Goal: Task Accomplishment & Management: Manage account settings

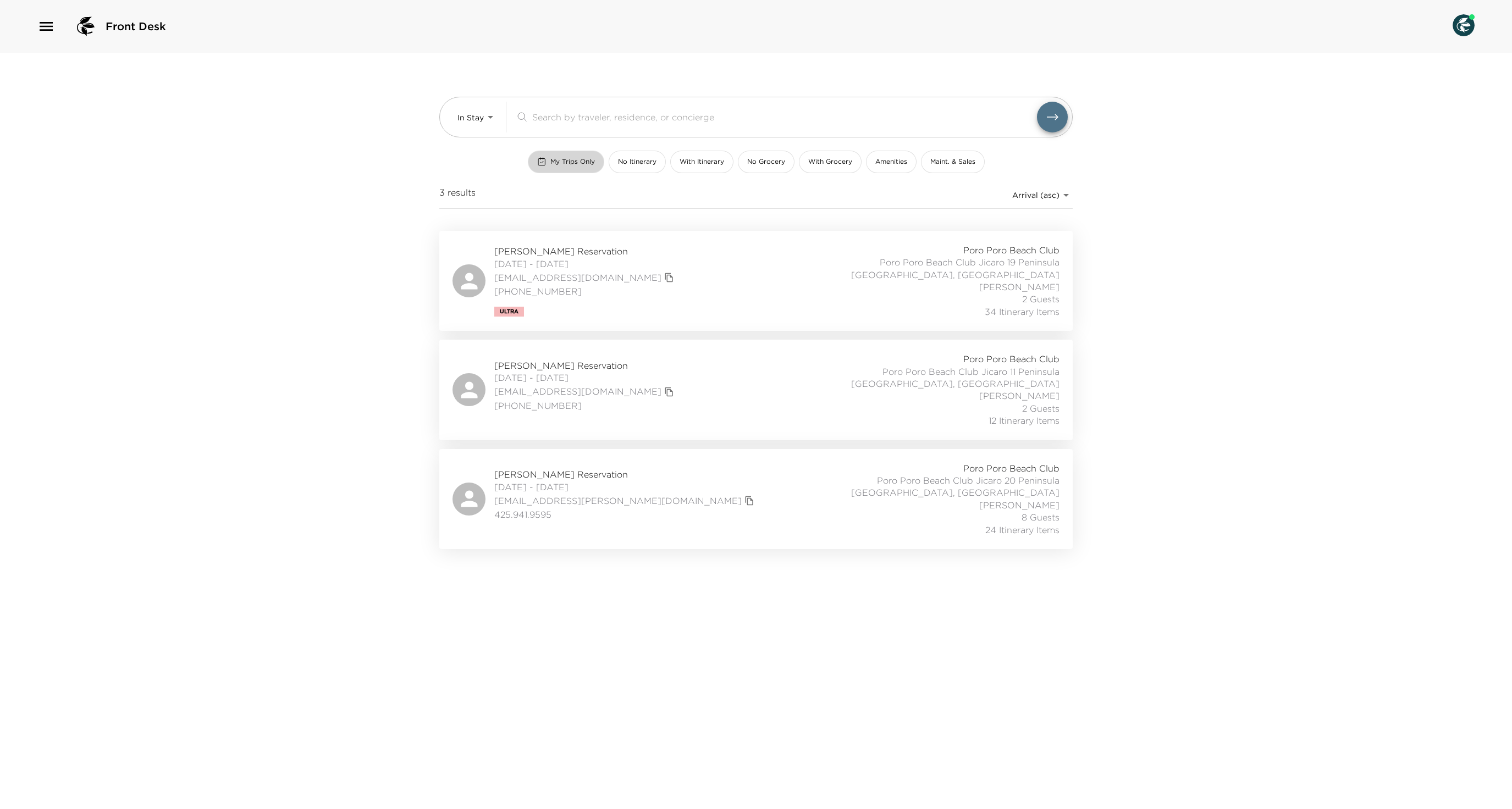
click at [528, 173] on button "My Trips Only" at bounding box center [566, 162] width 76 height 23
click at [491, 123] on body "Front Desk In Stay In-Stay ​ My Trips Only No Itinerary With Itinerary No Groce…" at bounding box center [756, 404] width 1512 height 809
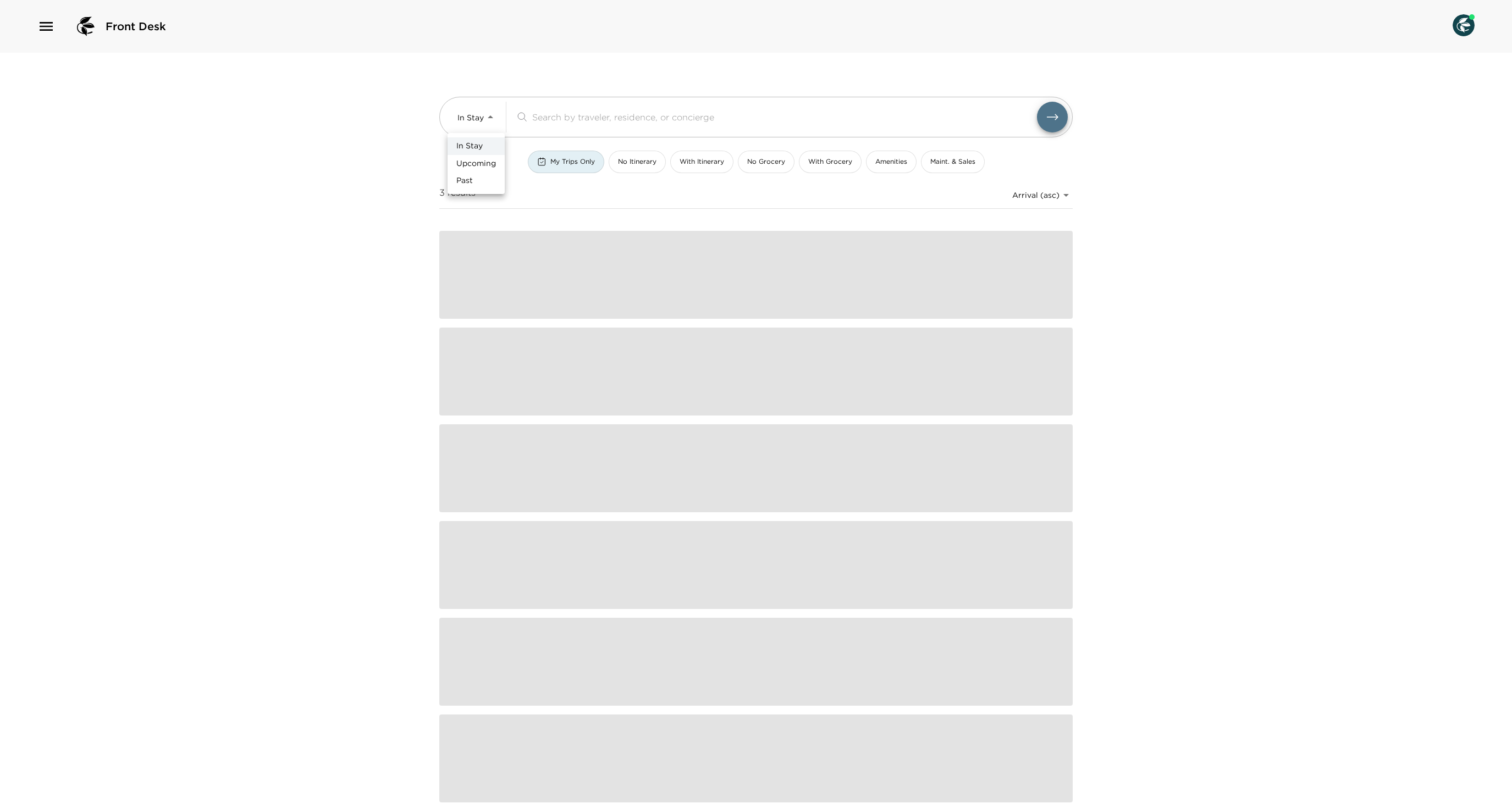
click at [489, 165] on span "Upcoming" at bounding box center [476, 164] width 40 height 11
type input "Upcoming"
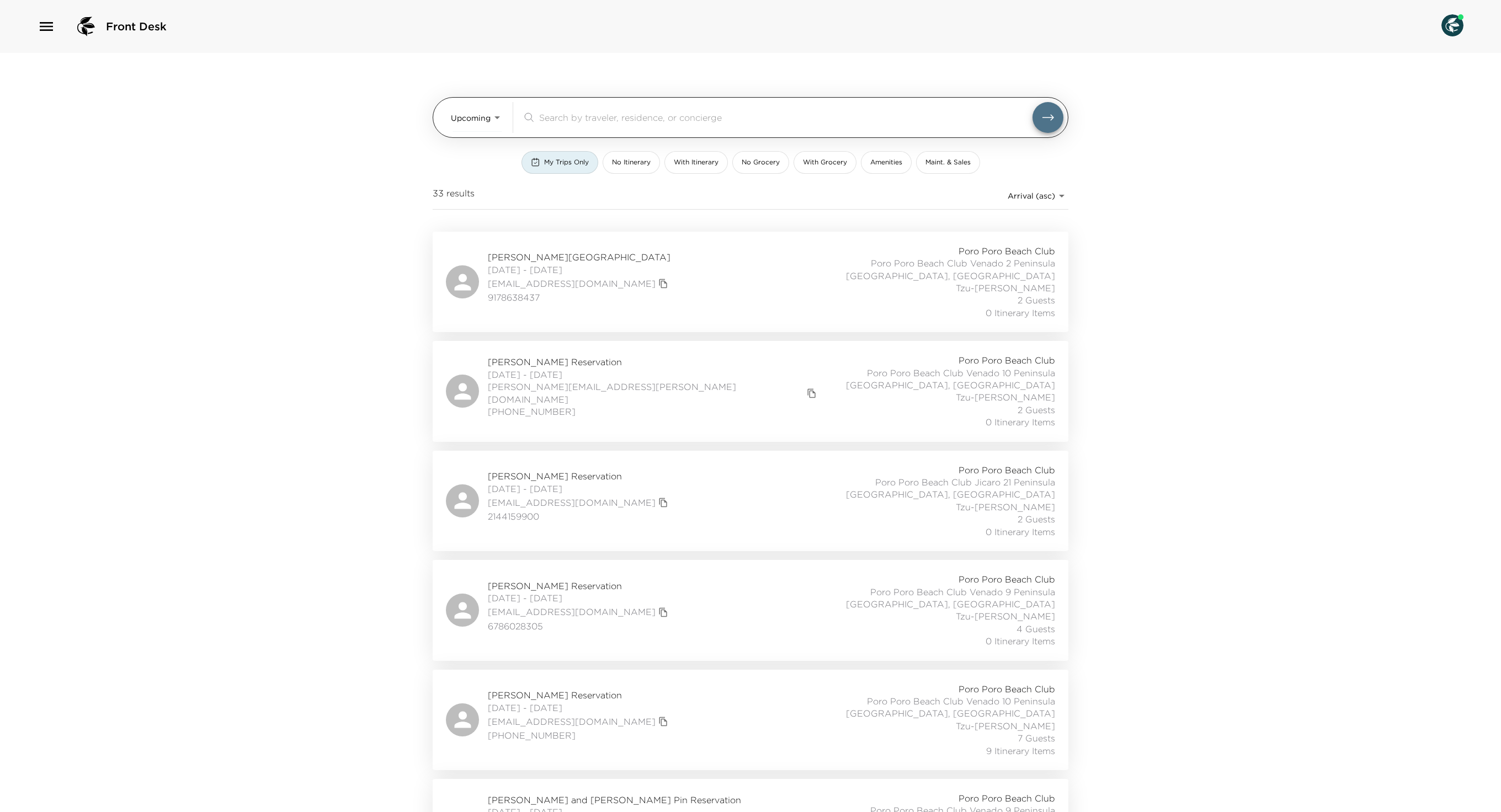
click at [591, 120] on input "search" at bounding box center [786, 117] width 493 height 13
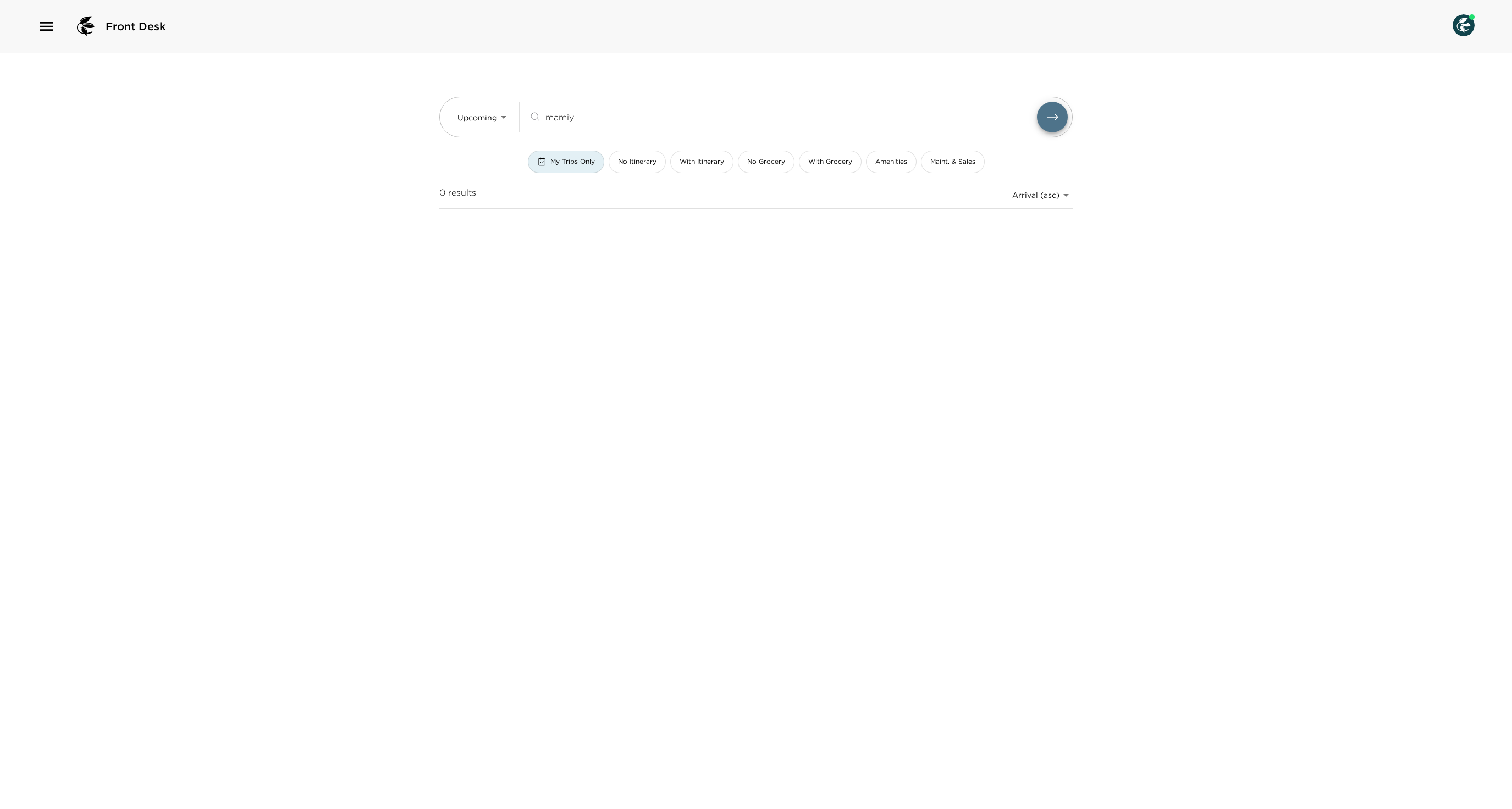
type input "mamiy"
click at [550, 163] on span "My Trips Only" at bounding box center [572, 161] width 45 height 9
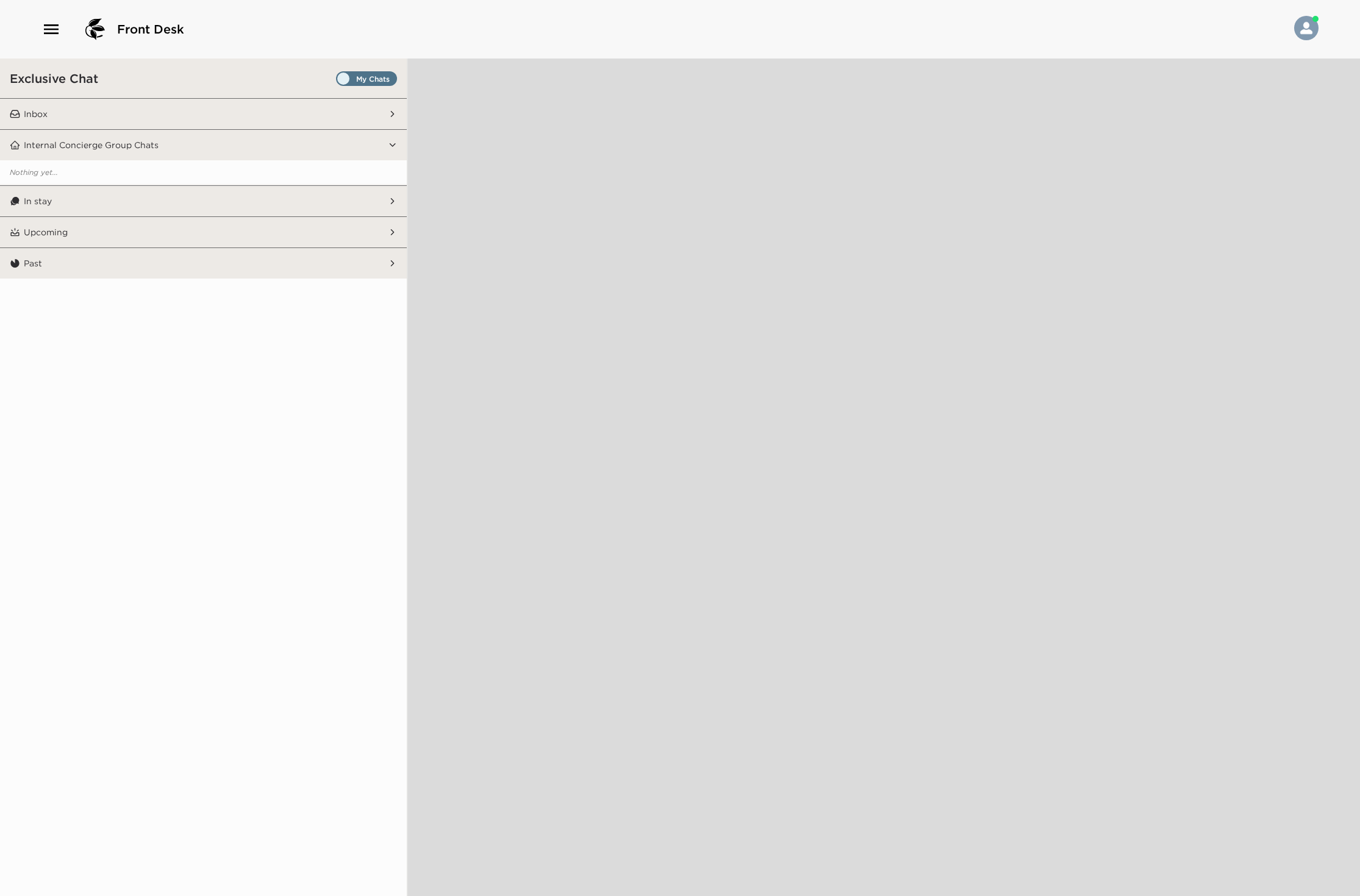
click at [313, 112] on button "Inbox" at bounding box center [204, 114] width 368 height 31
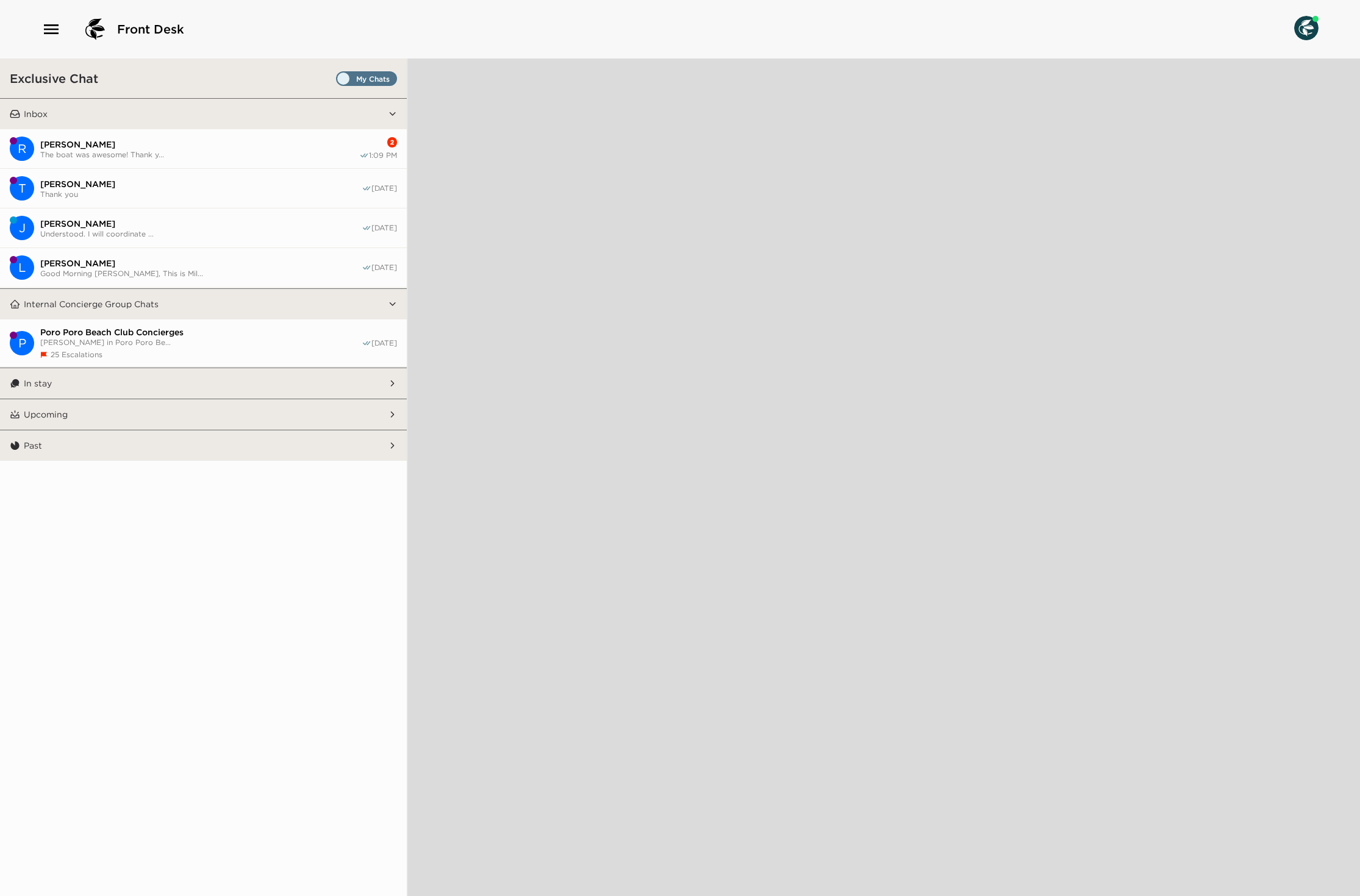
click at [214, 159] on span "The boat was awesome! Thank y..." at bounding box center [200, 155] width 319 height 9
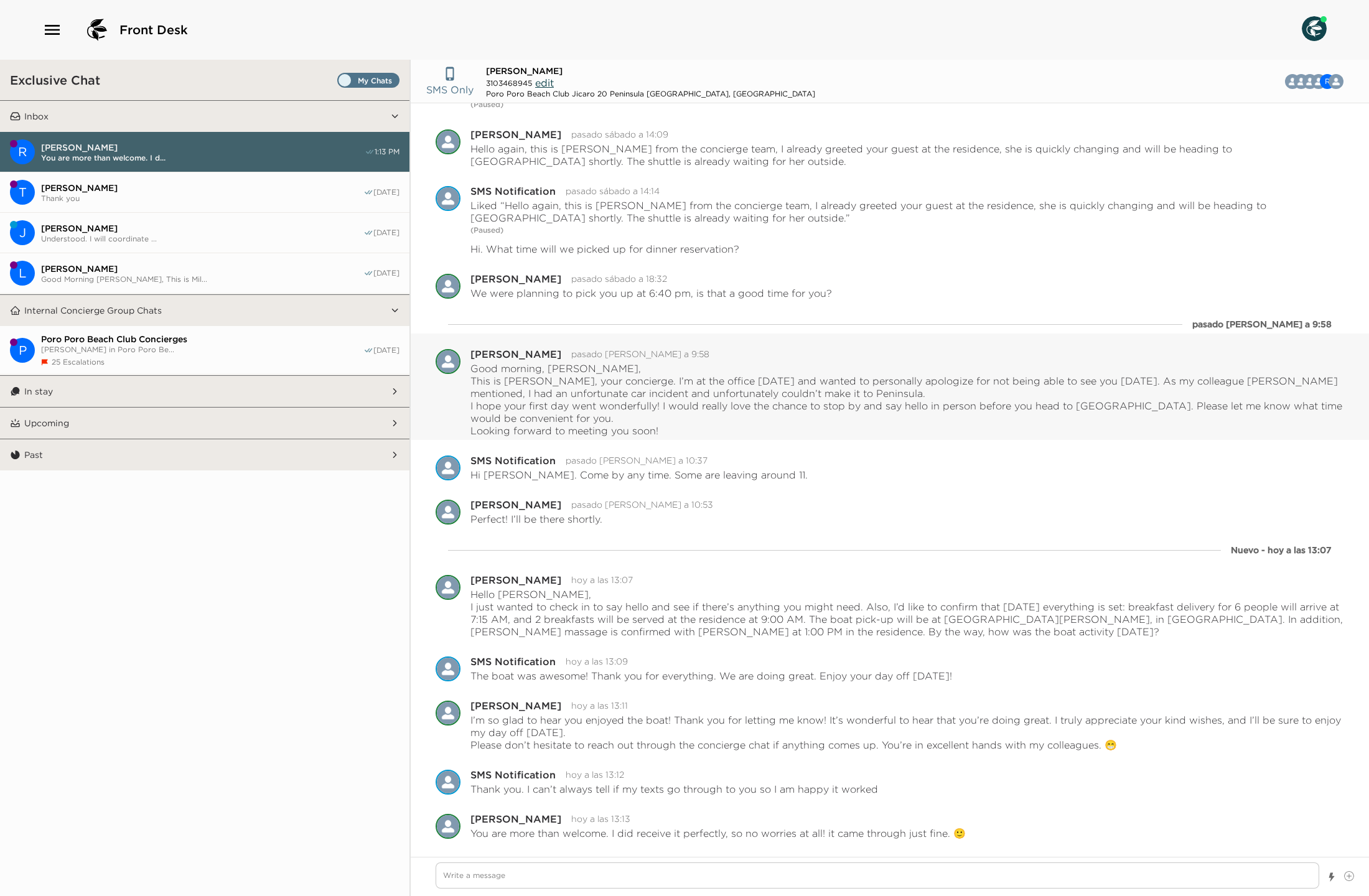
scroll to position [18, 0]
type textarea "x"
